Goal: Task Accomplishment & Management: Complete application form

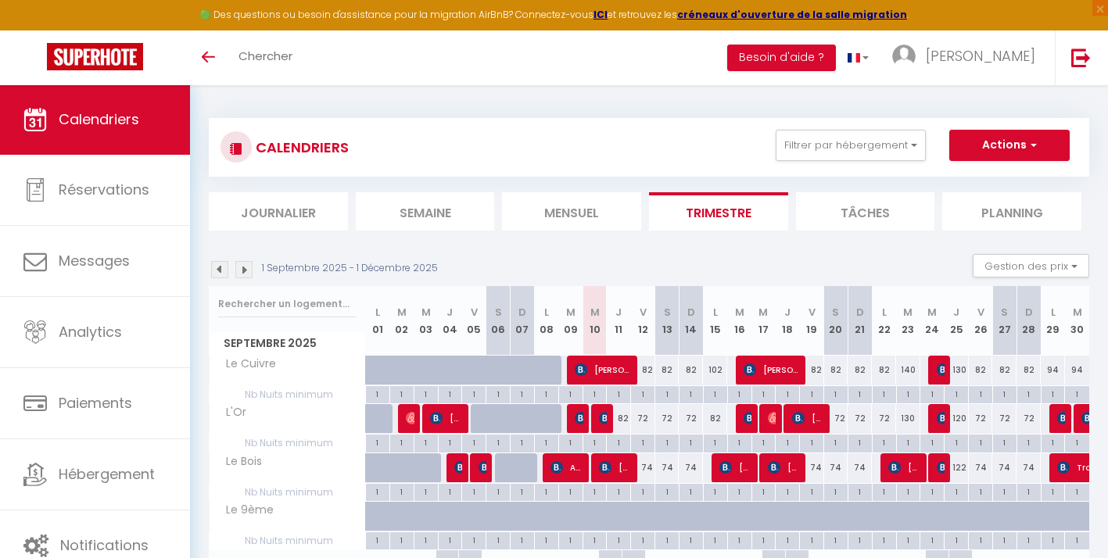
select select
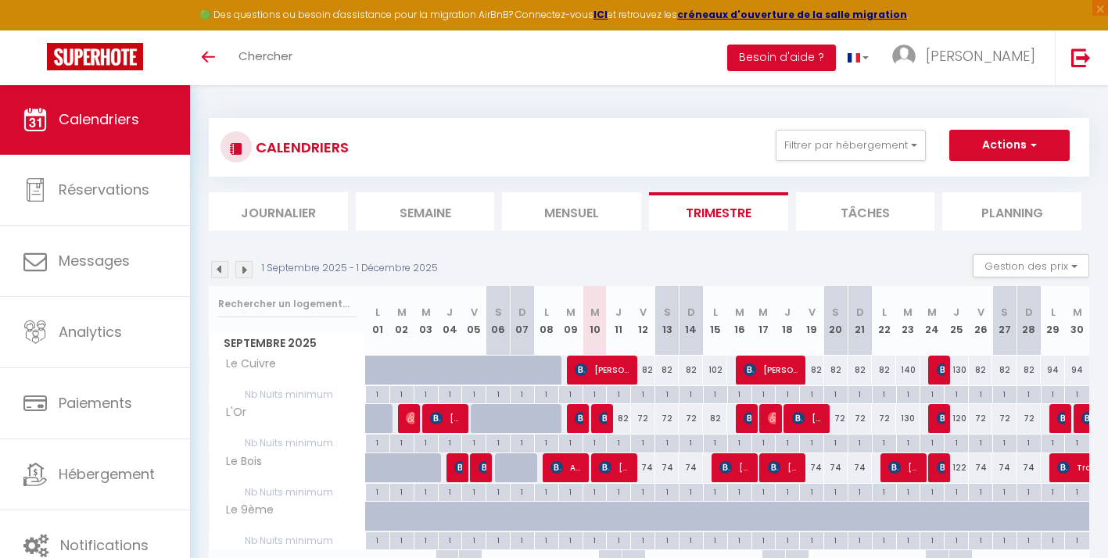
click at [607, 417] on img at bounding box center [605, 418] width 13 height 13
select select "OK"
select select "1"
select select "0"
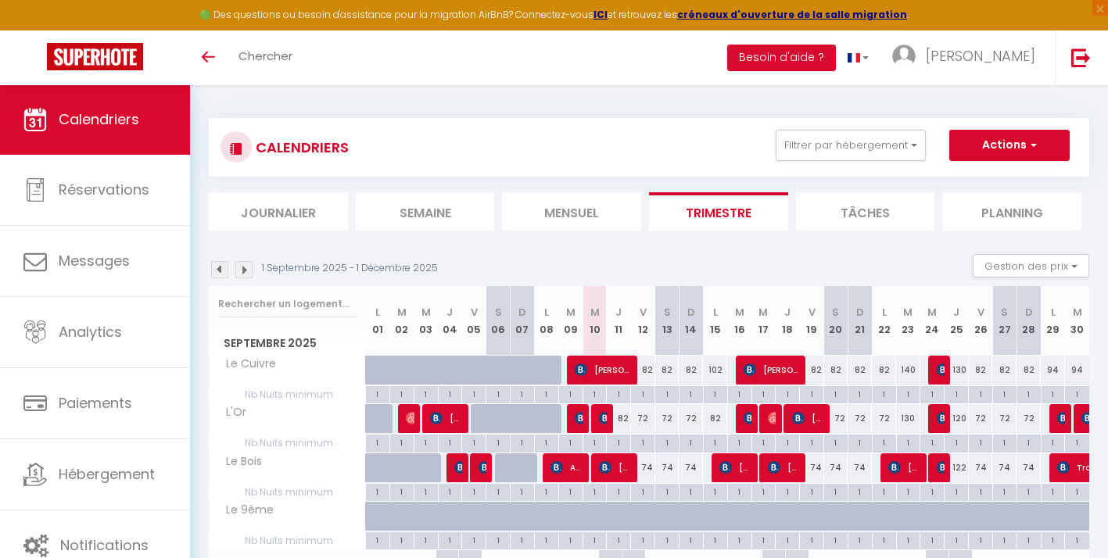
select select "1"
select select
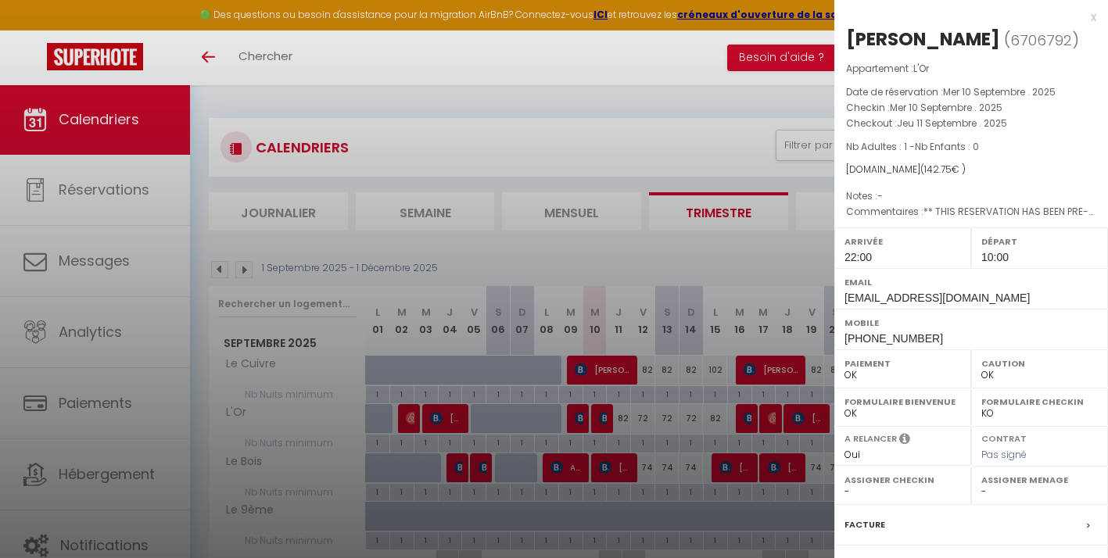
click at [645, 120] on div at bounding box center [554, 279] width 1108 height 558
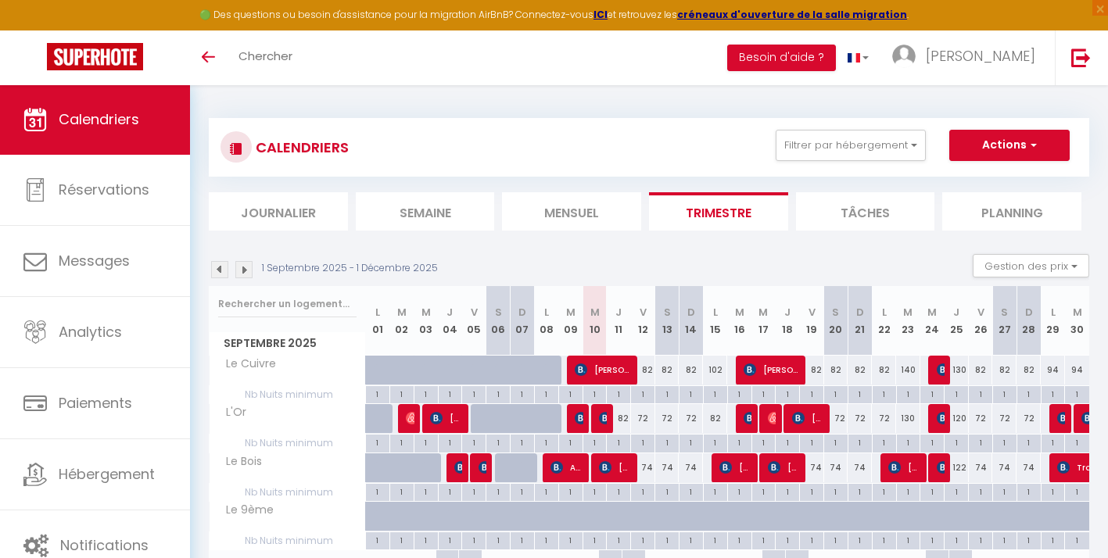
click at [576, 420] on img at bounding box center [581, 418] width 13 height 13
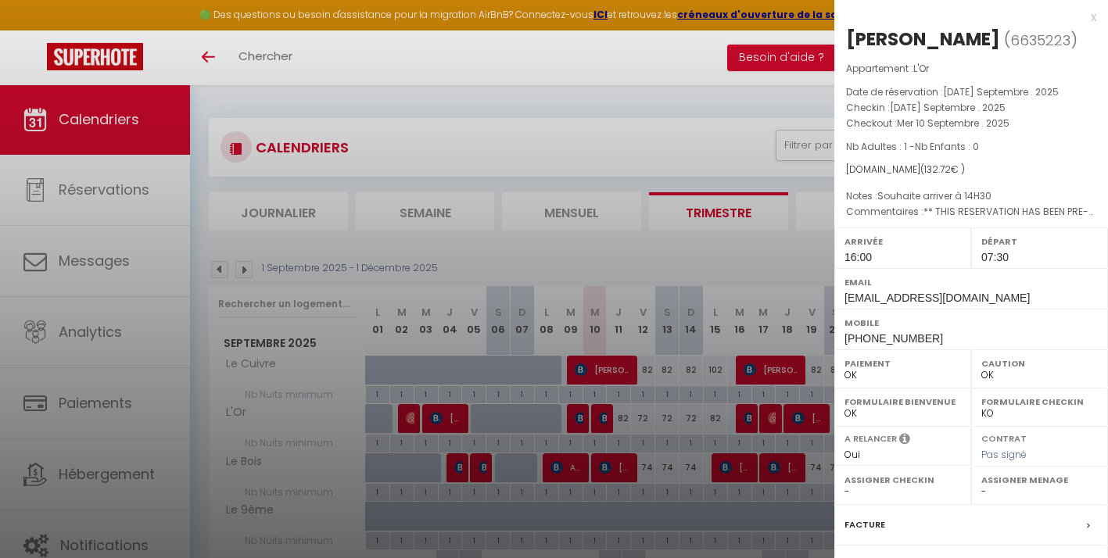
click at [608, 142] on div at bounding box center [554, 279] width 1108 height 558
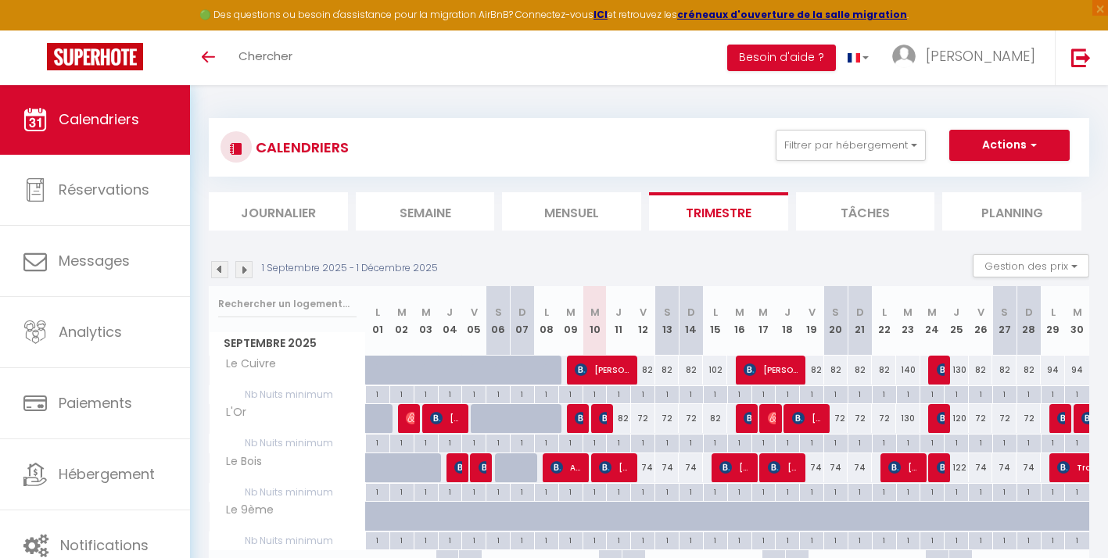
click at [603, 419] on img at bounding box center [605, 418] width 13 height 13
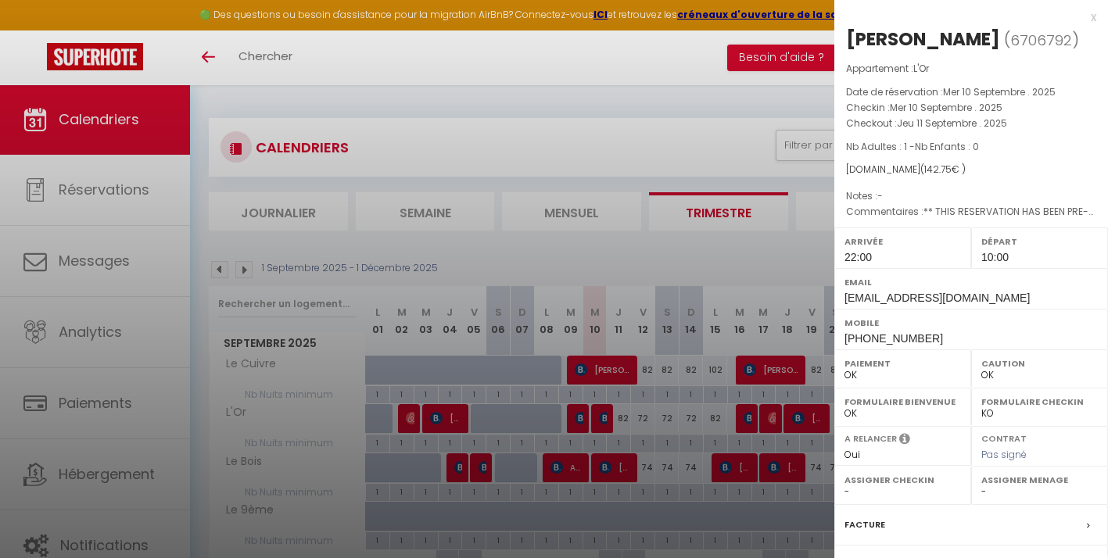
click at [670, 95] on div at bounding box center [554, 279] width 1108 height 558
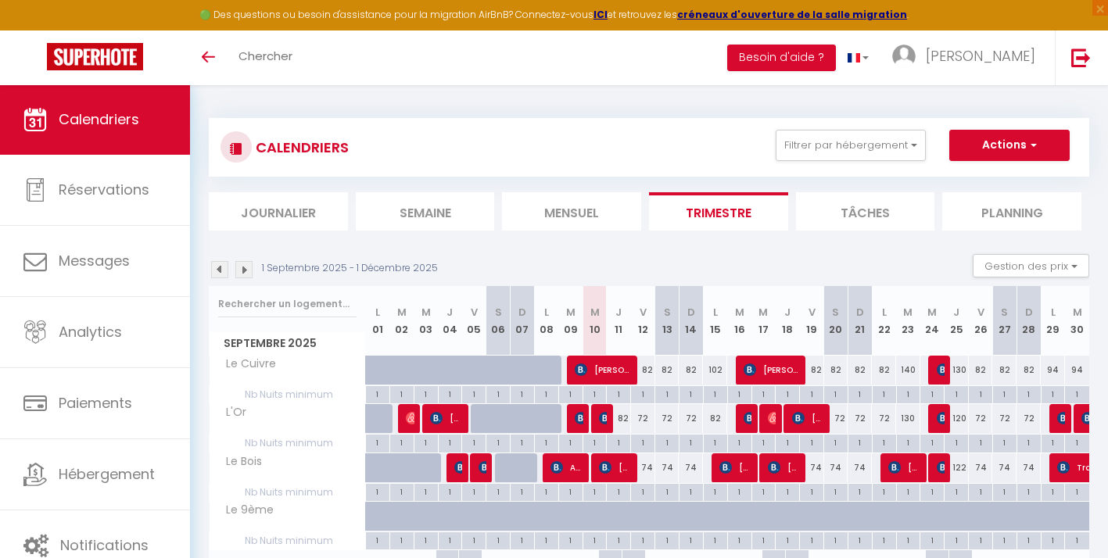
click at [610, 367] on span "[PERSON_NAME]" at bounding box center [603, 370] width 56 height 30
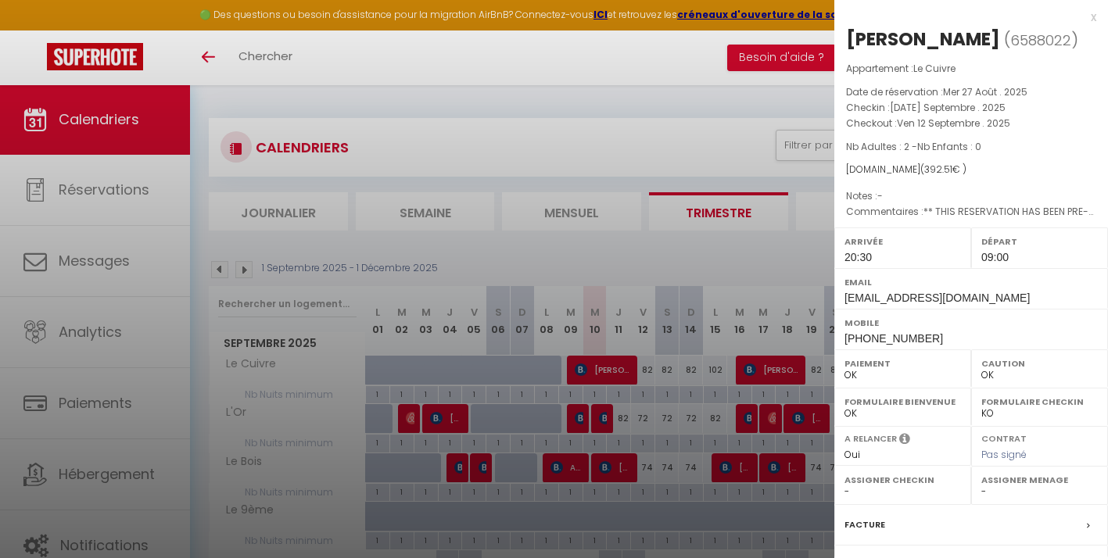
click at [609, 145] on div at bounding box center [554, 279] width 1108 height 558
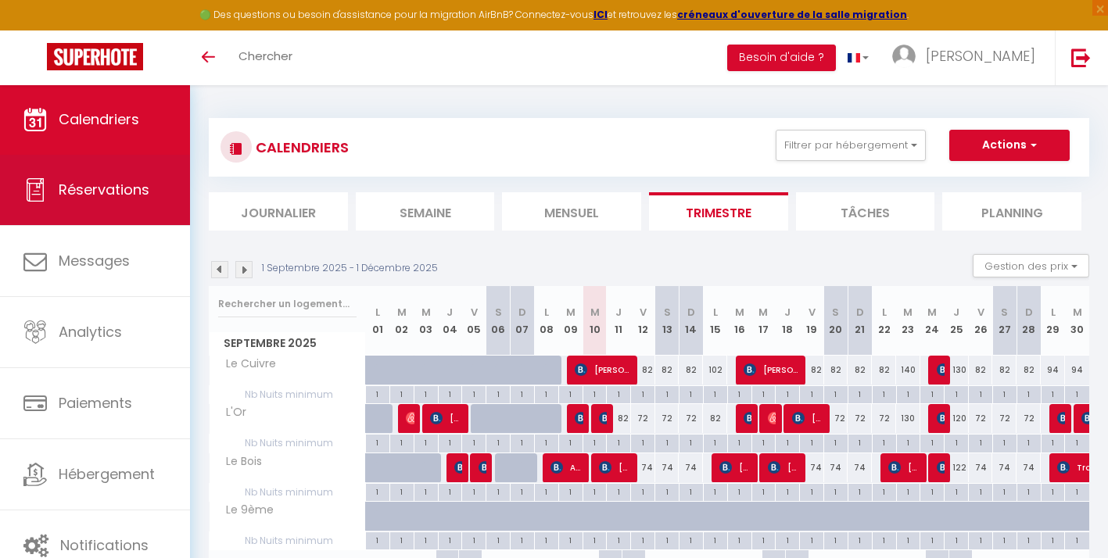
click at [124, 192] on span "Réservations" at bounding box center [104, 190] width 91 height 20
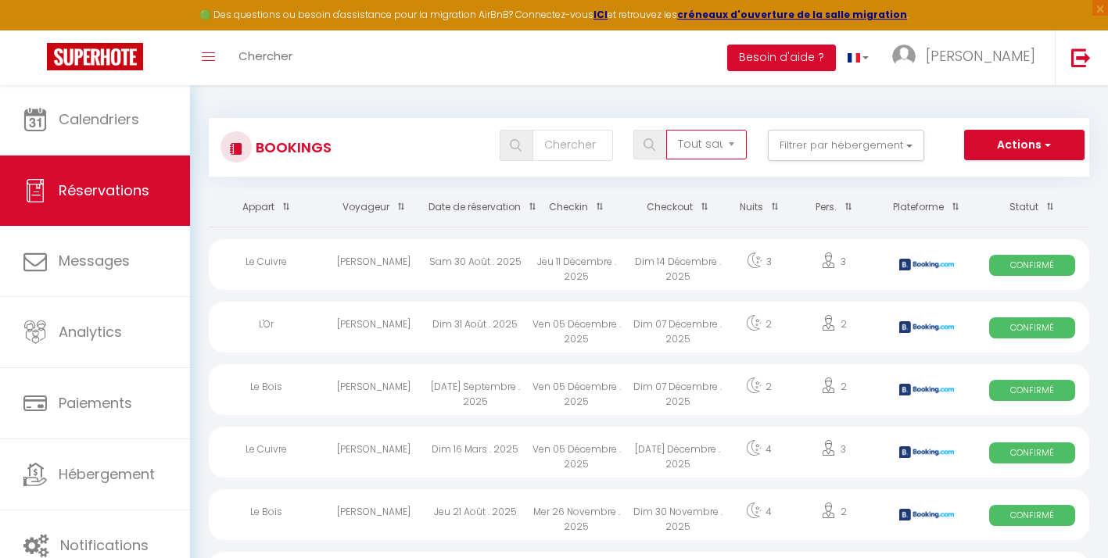
select select "cancelled"
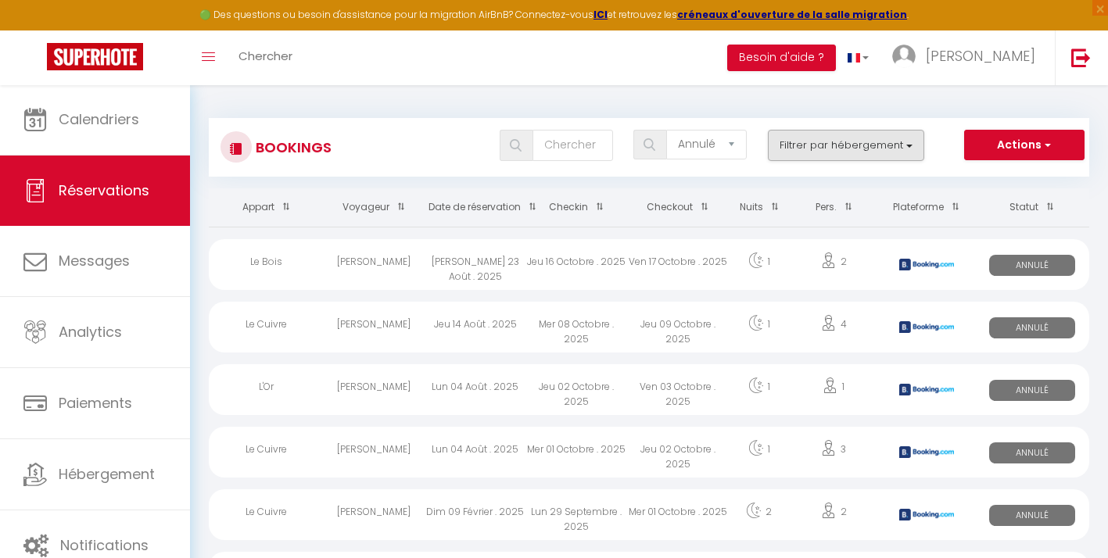
click at [863, 145] on button "Filtrer par hébergement" at bounding box center [846, 145] width 156 height 31
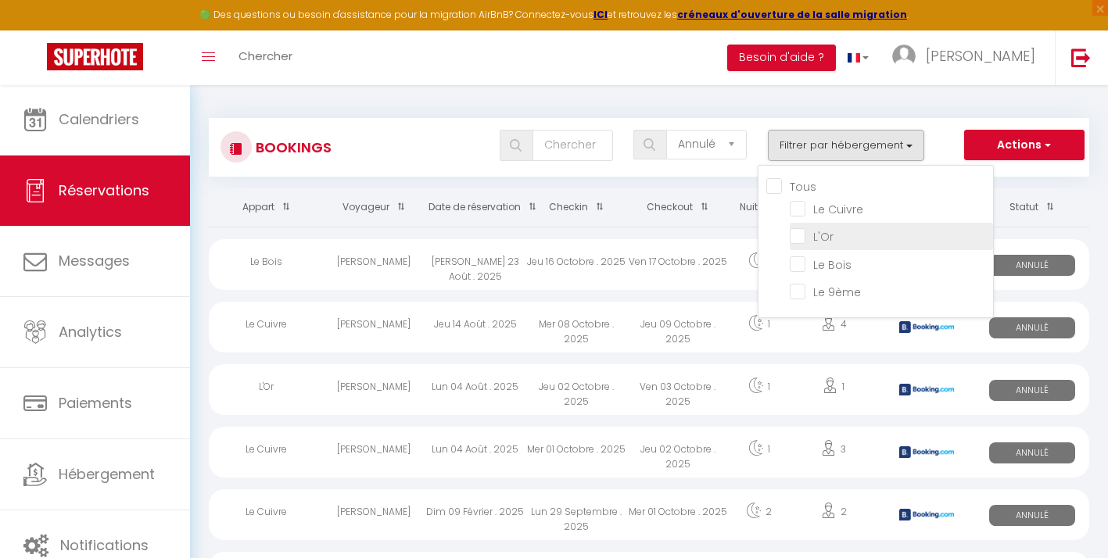
click at [796, 234] on input "L'Or" at bounding box center [891, 236] width 203 height 16
checkbox input "true"
checkbox input "false"
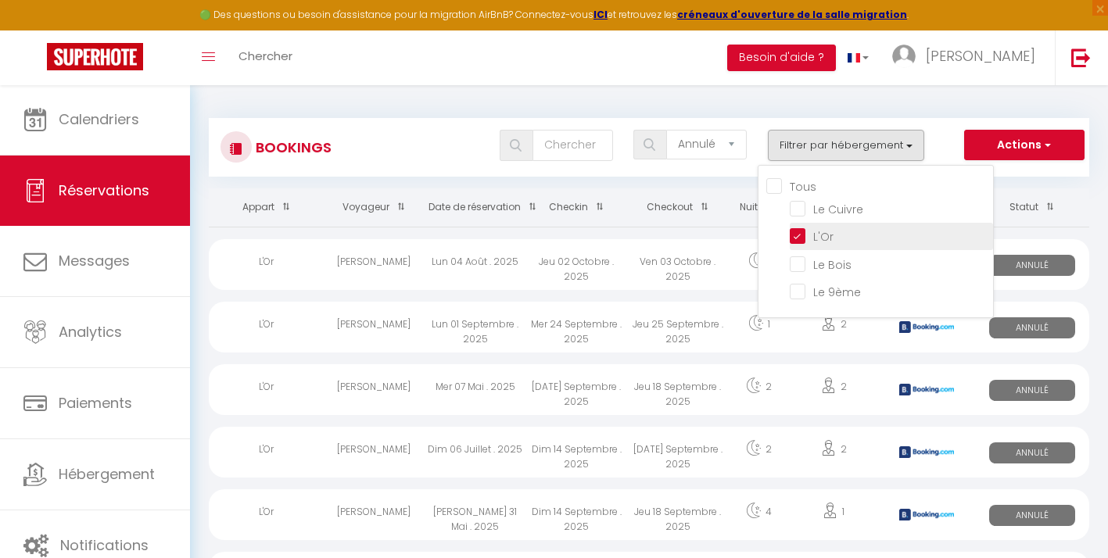
checkbox input "false"
click at [400, 68] on div "Toggle menubar Chercher BUTTON Besoin d'aide ? [PERSON_NAME] Paramètres Équipe" at bounding box center [604, 58] width 983 height 55
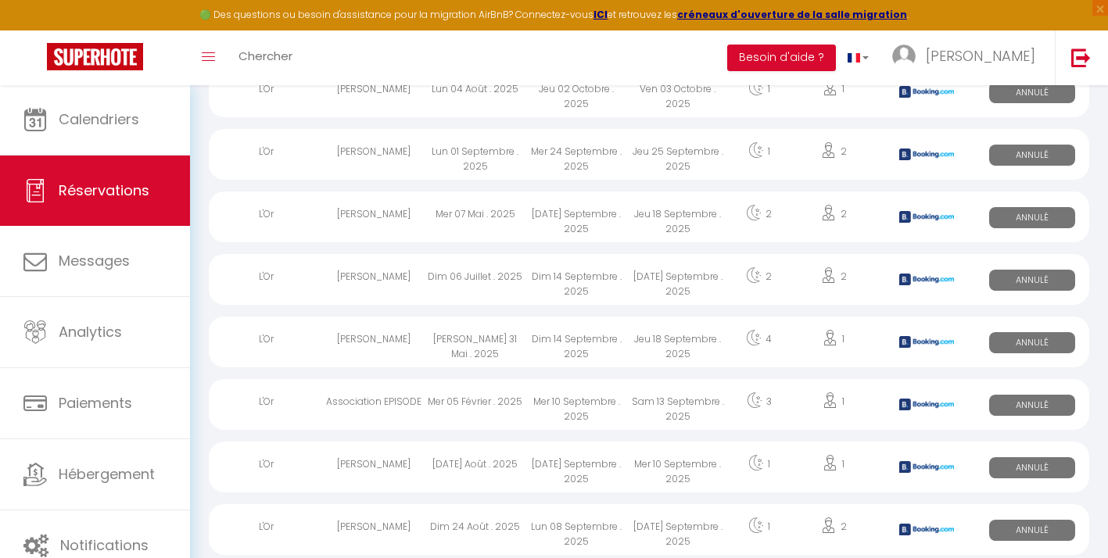
scroll to position [206, 0]
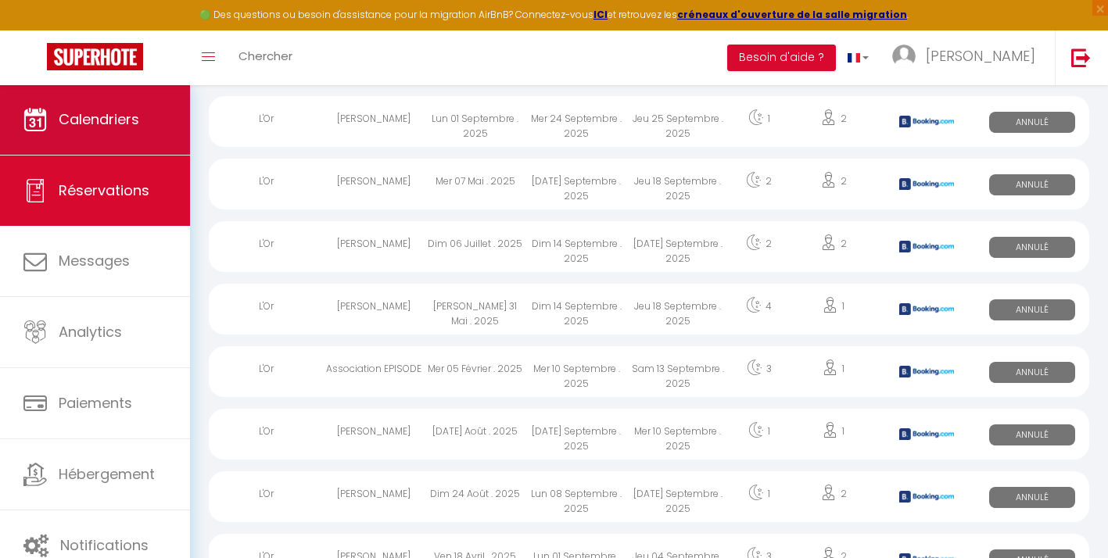
click at [114, 124] on span "Calendriers" at bounding box center [99, 120] width 81 height 20
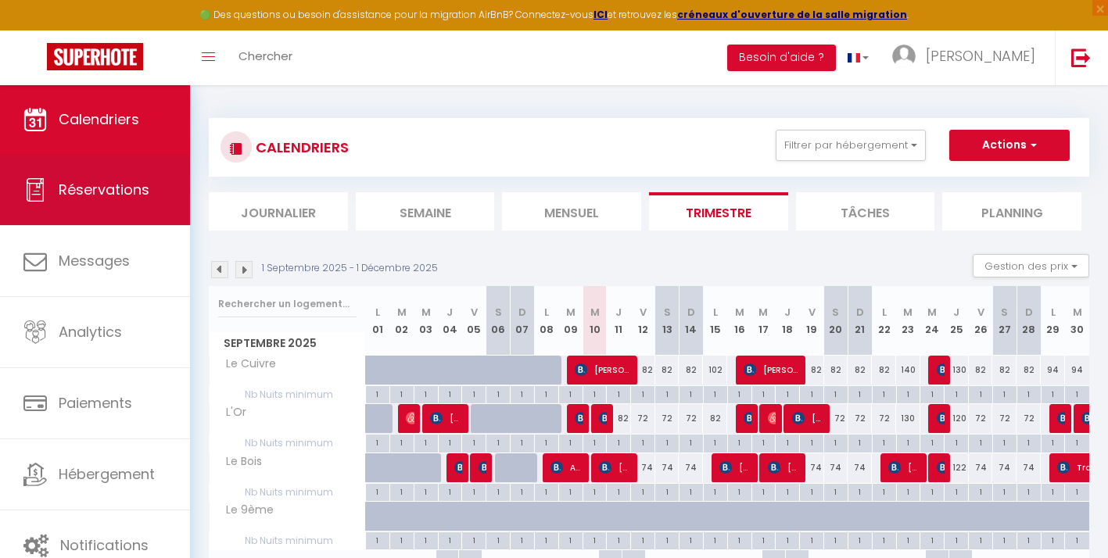
click at [90, 200] on link "Réservations" at bounding box center [95, 190] width 190 height 70
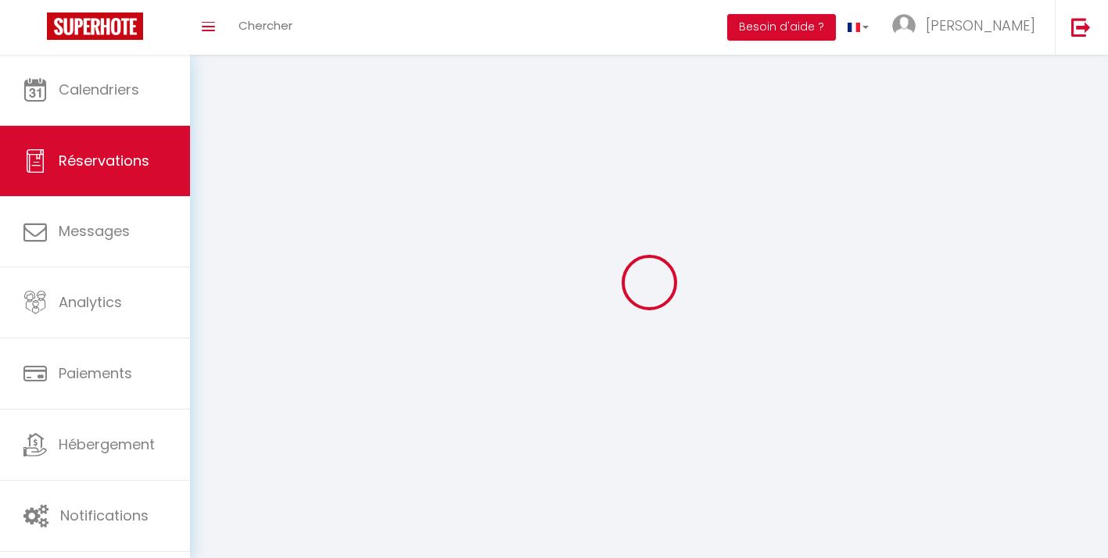
select select "cancelled"
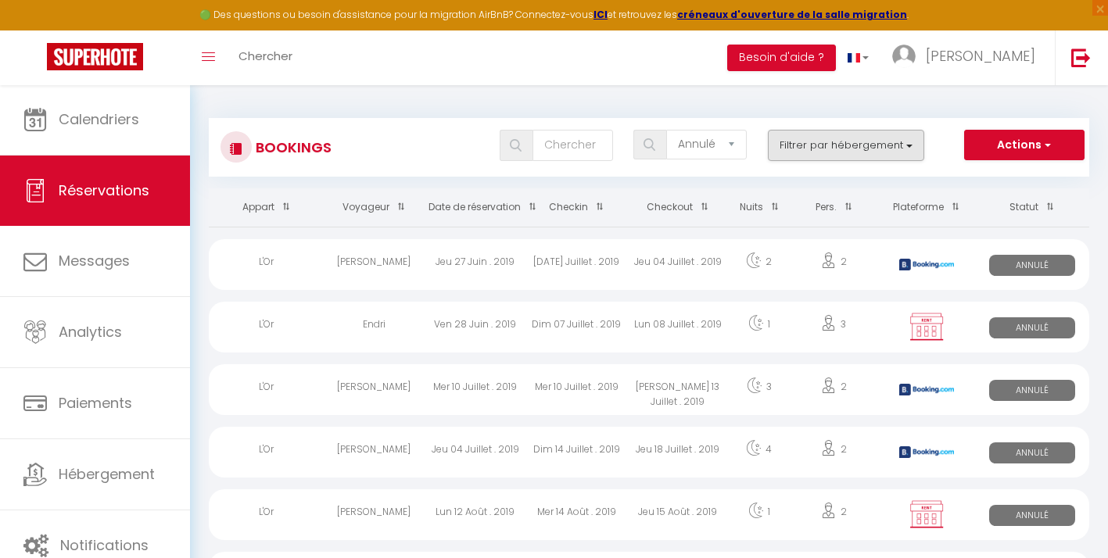
click at [835, 141] on button "Filtrer par hébergement" at bounding box center [846, 145] width 156 height 31
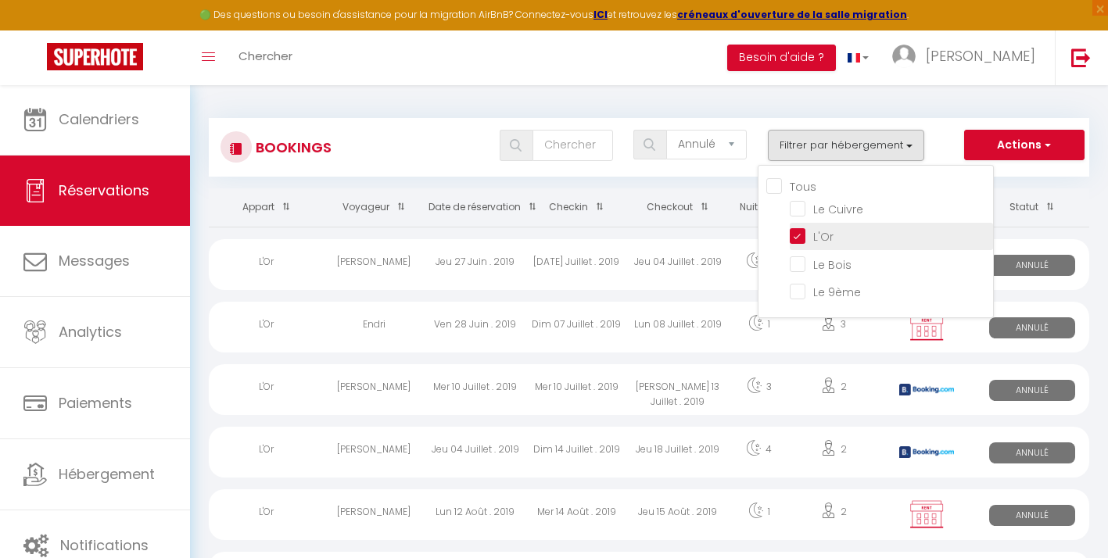
click at [798, 238] on input "L'Or" at bounding box center [891, 236] width 203 height 16
checkbox input "false"
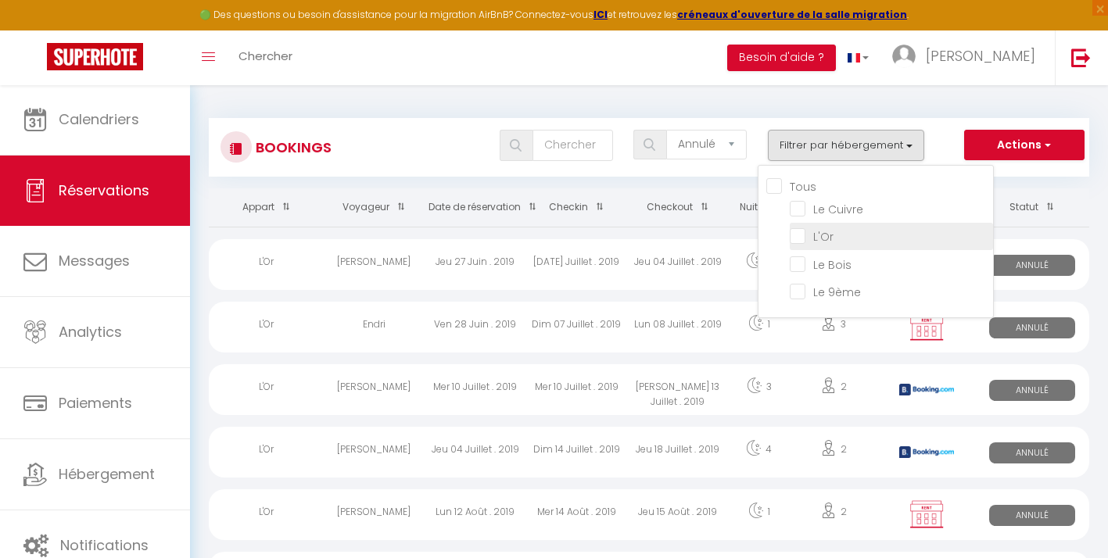
checkbox input "false"
click at [798, 237] on input "L'Or" at bounding box center [891, 236] width 203 height 16
checkbox input "true"
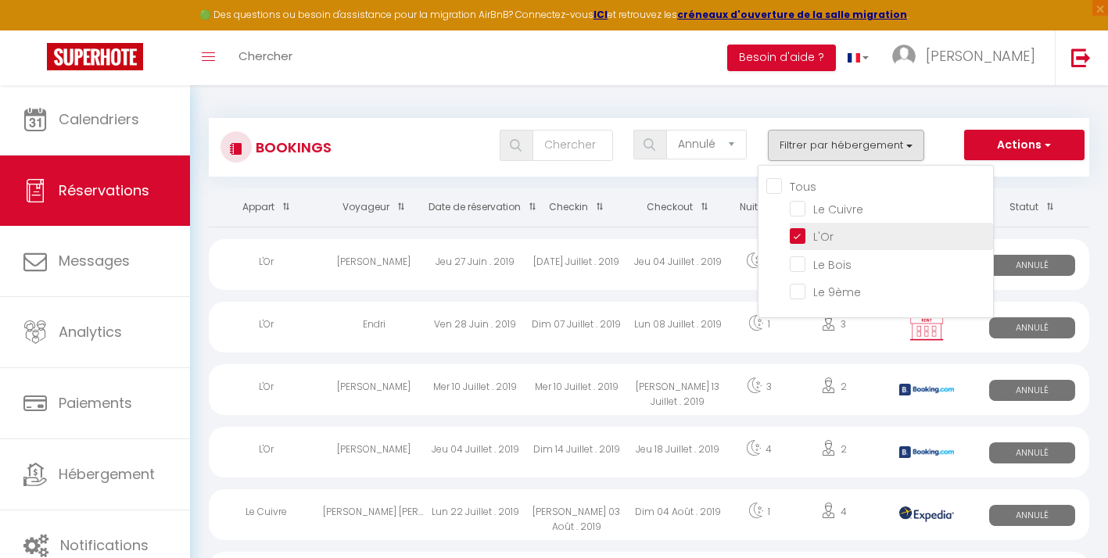
checkbox input "false"
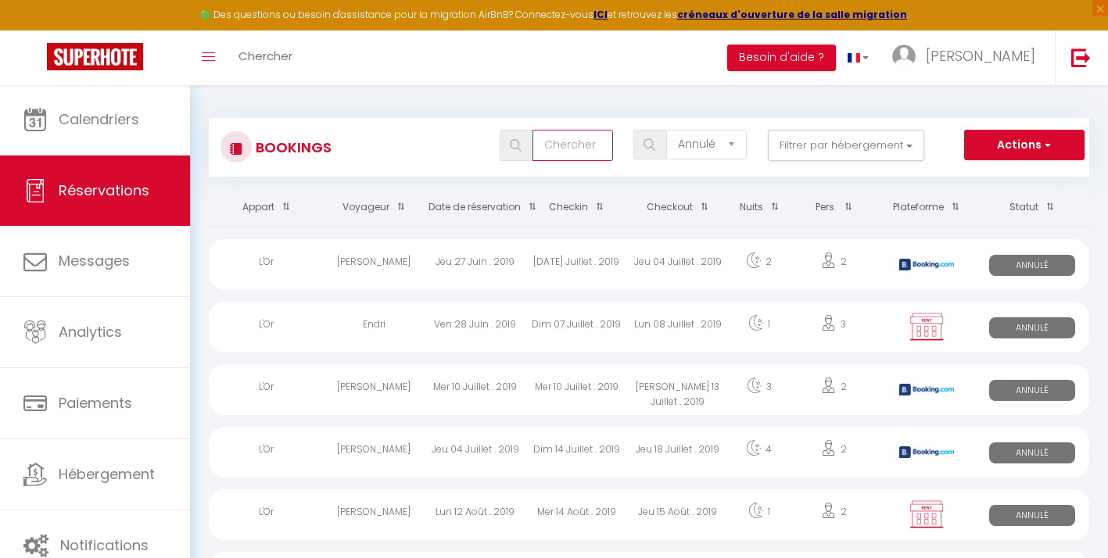
click at [577, 143] on input "text" at bounding box center [573, 145] width 81 height 31
type input "episode"
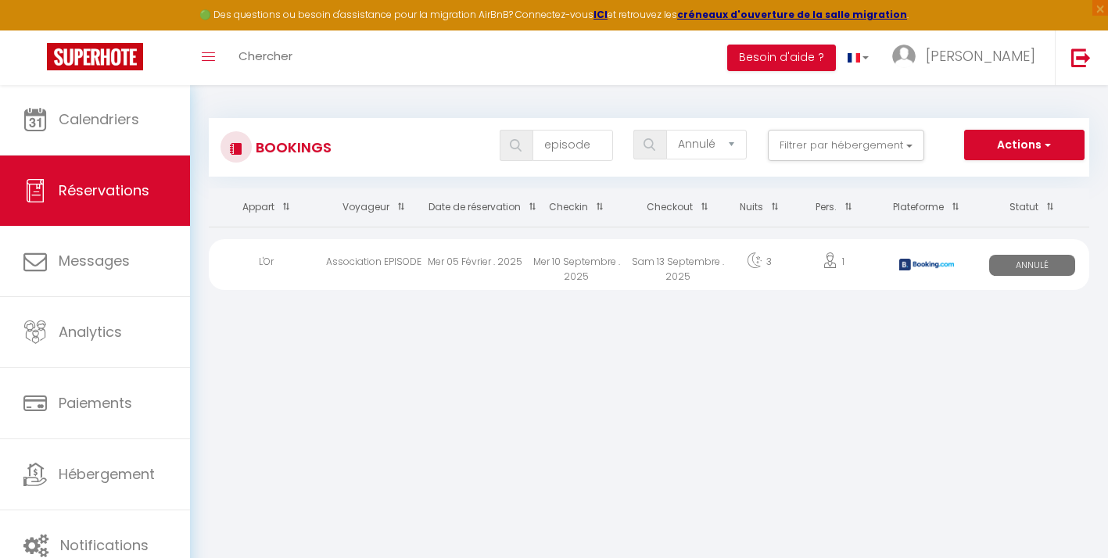
click at [413, 256] on div "Association EPISODE" at bounding box center [373, 264] width 101 height 51
select select "OK"
select select "0"
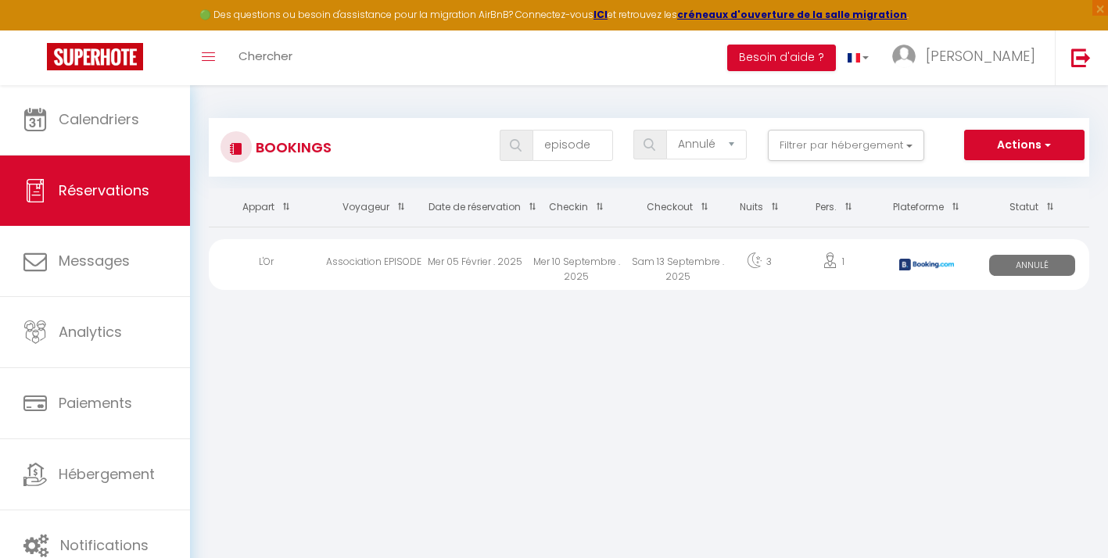
select select "1"
select select
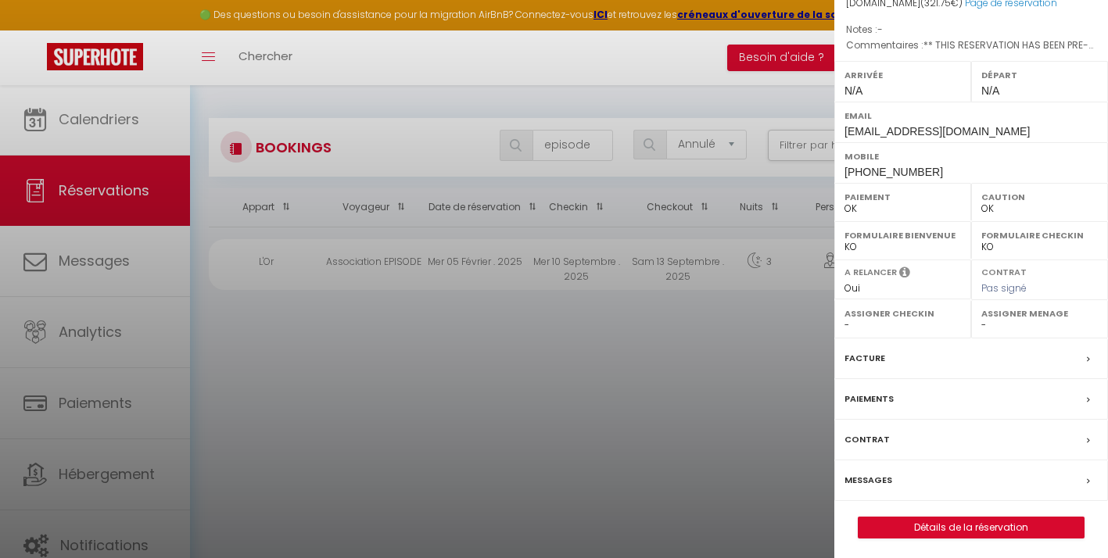
scroll to position [214, 0]
click at [939, 524] on link "Détails de la réservation" at bounding box center [971, 529] width 225 height 20
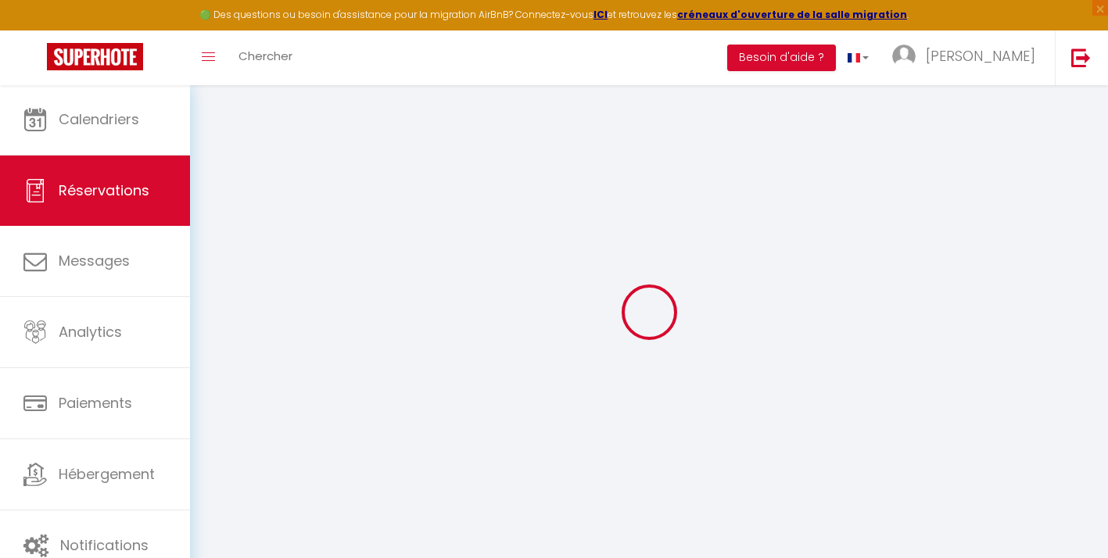
type input "Association"
type input "EPISODE"
type input "[EMAIL_ADDRESS][DOMAIN_NAME]"
type input "[PHONE_NUMBER]"
type input "34500"
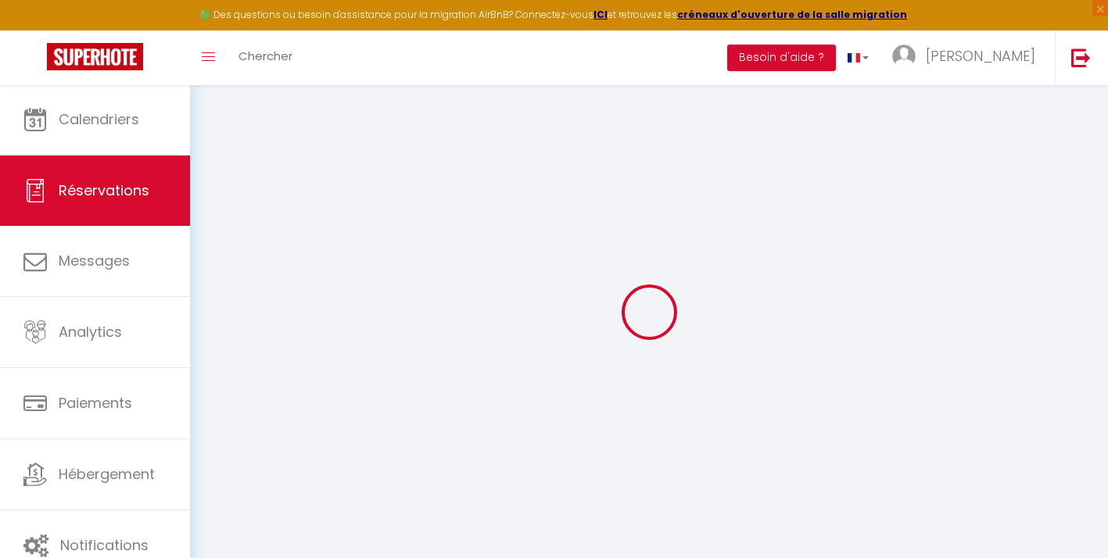
type input "[STREET_ADDRESS]"
type input "BEZIERS"
select select "FR"
type input "35"
type input "52.16"
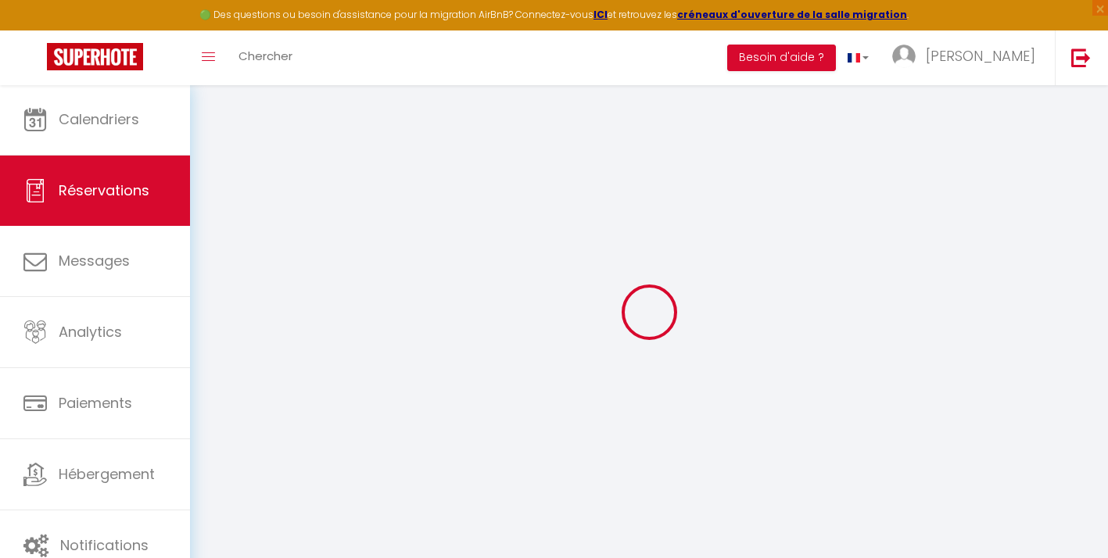
type input "4.5"
select select "469"
select select "0"
select select
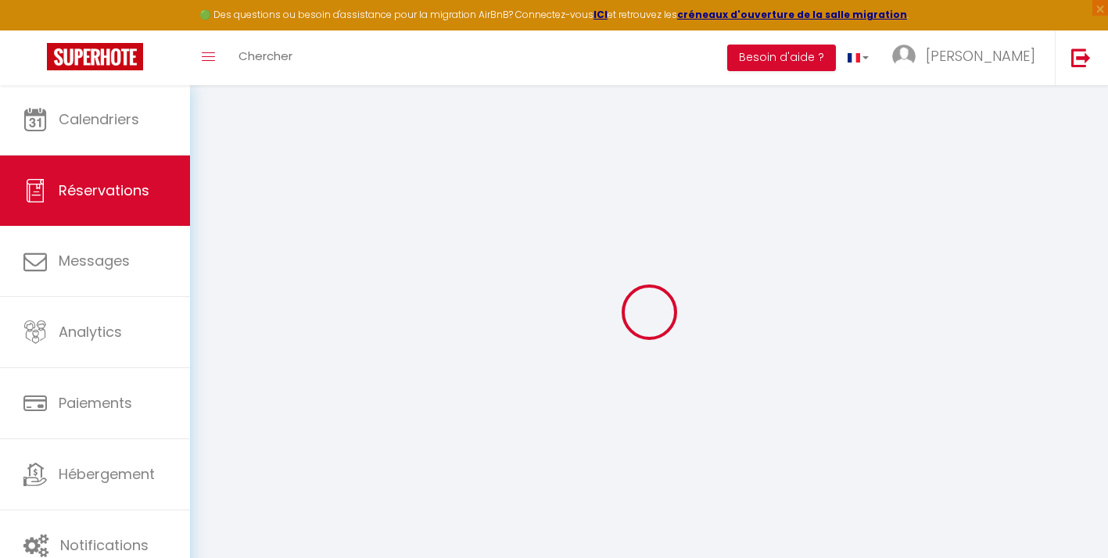
type input "1"
select select "10"
select select "15"
type input "271.8"
checkbox input "false"
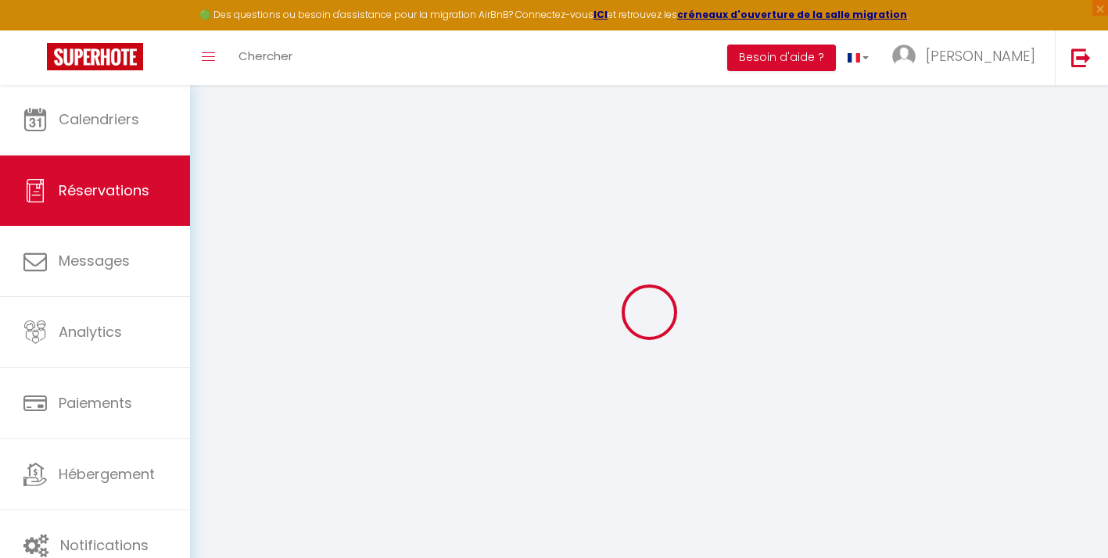
type input "286.75"
select select "2"
type input "0"
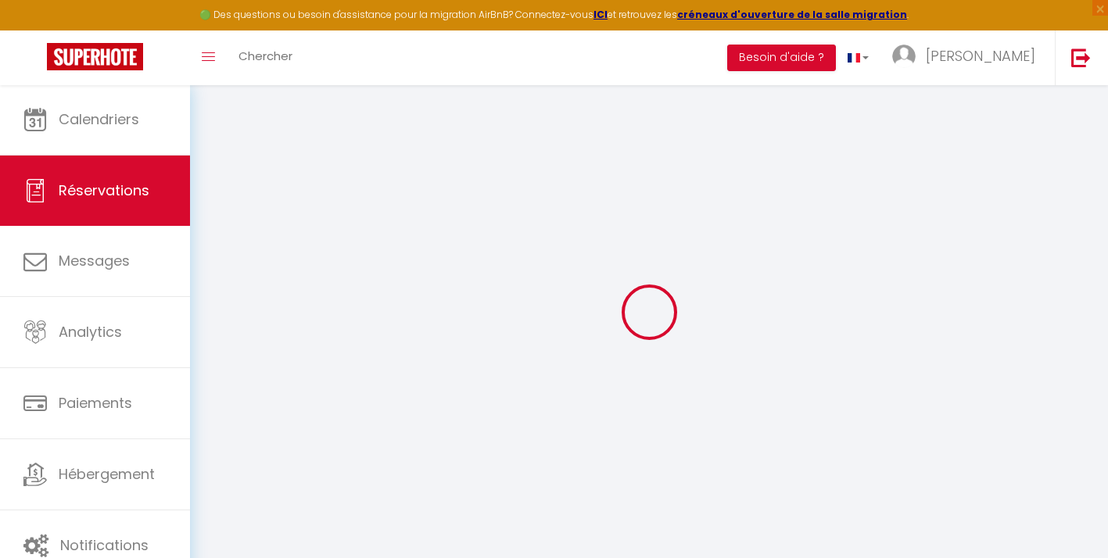
select select
select select "14"
checkbox input "false"
select select
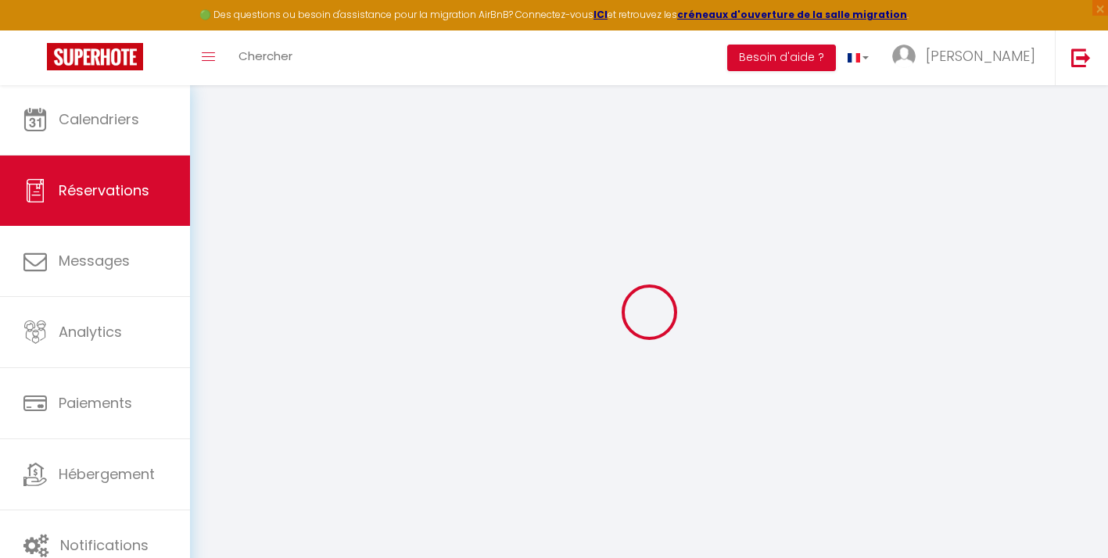
select select
checkbox input "false"
select select
checkbox input "false"
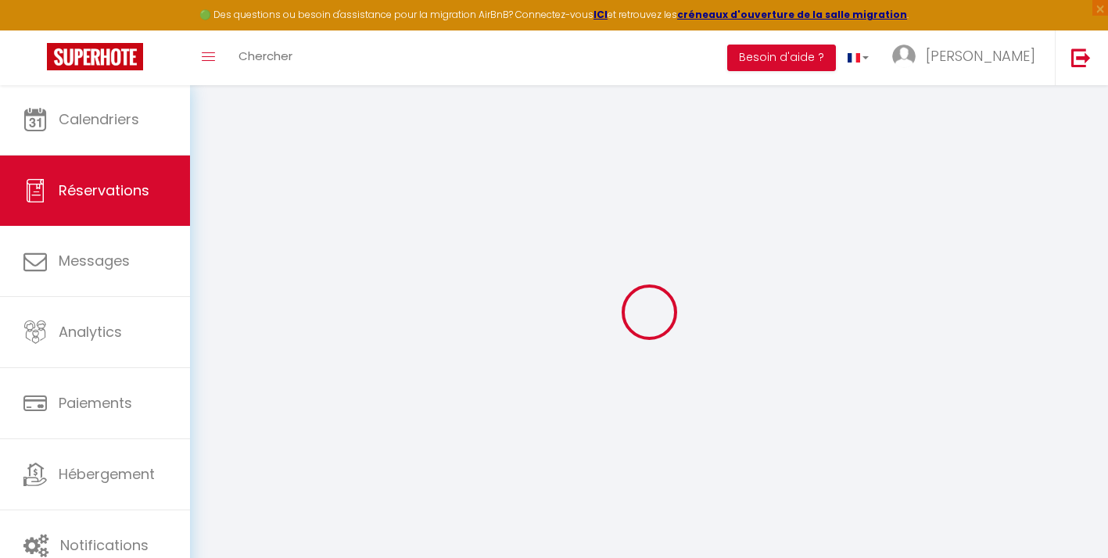
select select
checkbox input "false"
type voyageur0 "** THIS RESERVATION HAS BEEN PRE-PAID ** BOOKING NOTE : Payment charge is EUR 4…"
type input "14.95"
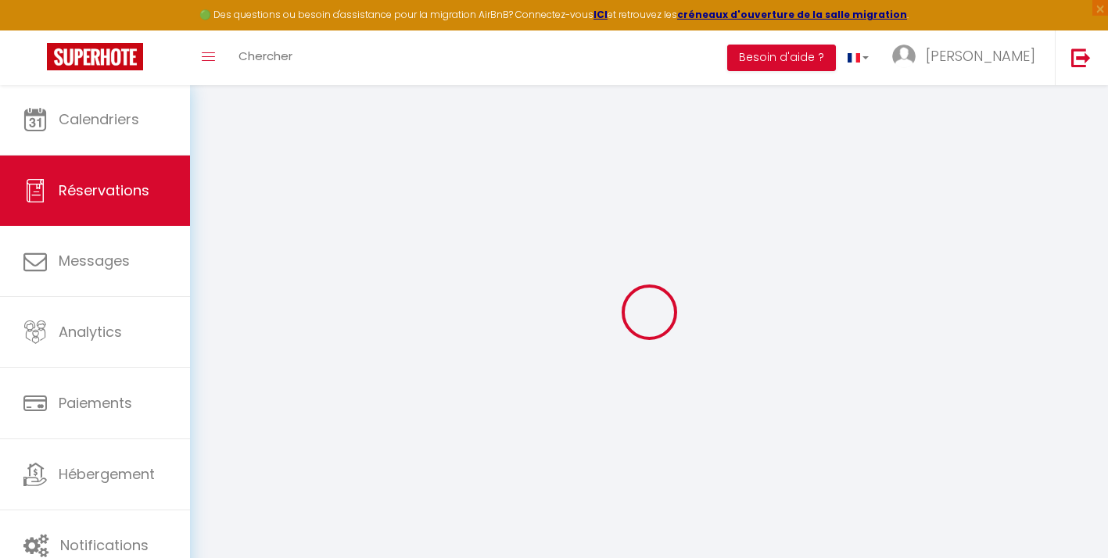
select select
checkbox input "false"
select select
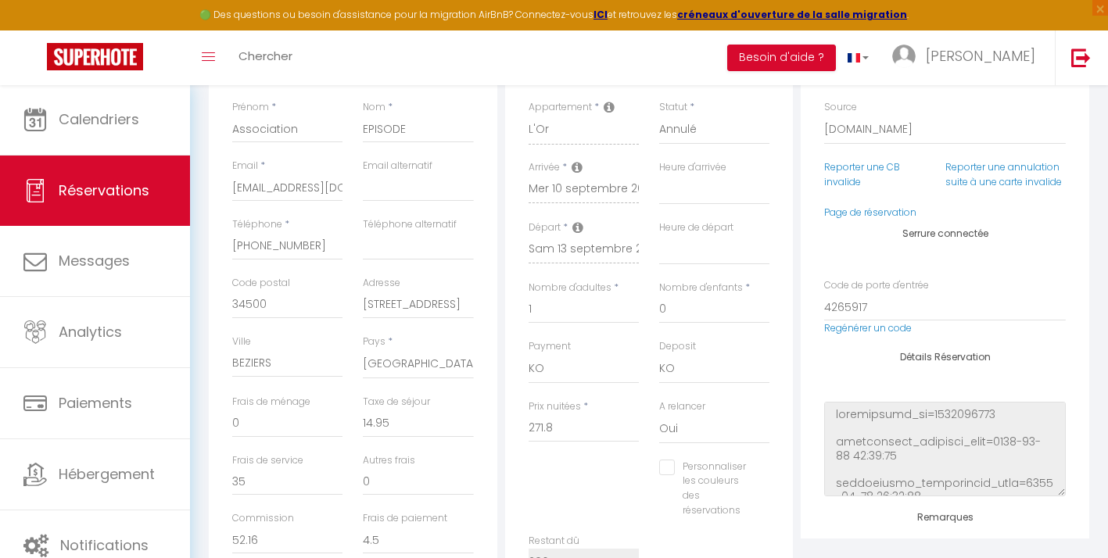
scroll to position [256, 0]
click at [849, 210] on link "Page de réservation" at bounding box center [870, 214] width 92 height 13
